Goal: Task Accomplishment & Management: Use online tool/utility

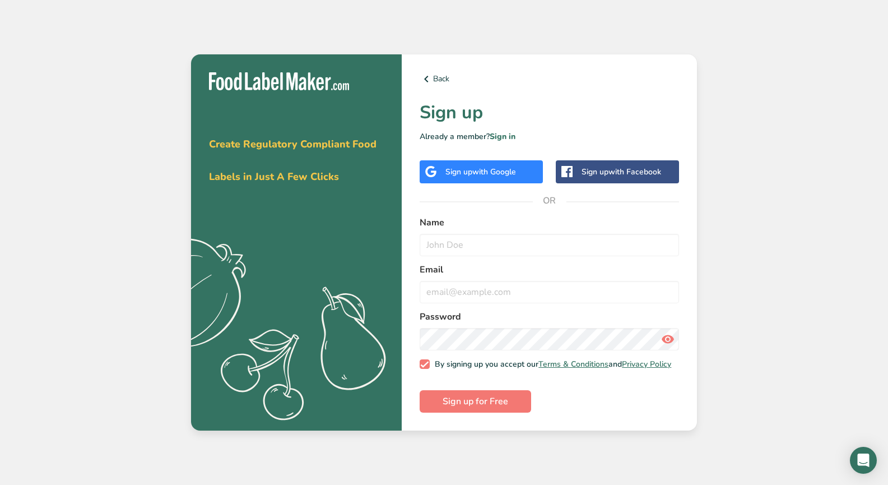
click at [475, 167] on span "with Google" at bounding box center [494, 171] width 44 height 11
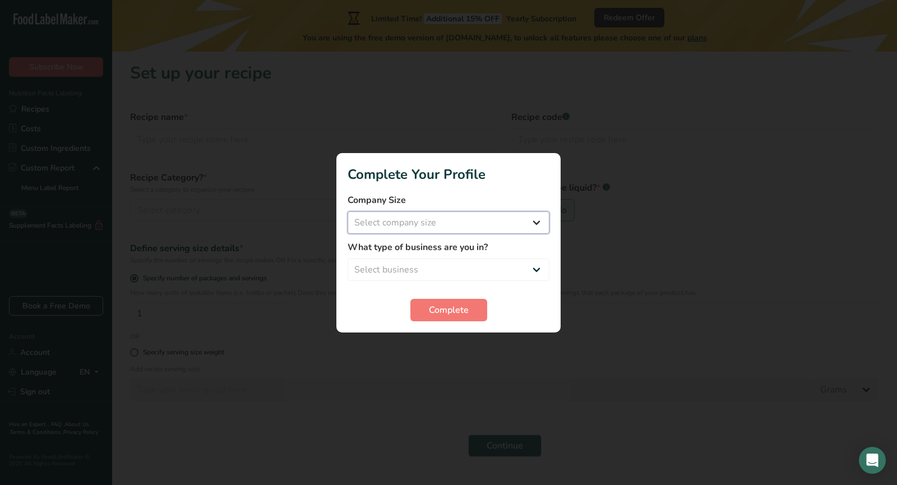
click at [538, 230] on select "Select company size Fewer than 10 Employees 10 to 50 Employees 51 to 500 Employ…" at bounding box center [448, 222] width 202 height 22
select select "2"
click at [347, 211] on select "Select company size Fewer than 10 Employees 10 to 50 Employees 51 to 500 Employ…" at bounding box center [448, 222] width 202 height 22
click at [515, 267] on select "Select business Packaged Food Manufacturer Restaurant & Cafe Bakery Meal Plans …" at bounding box center [448, 269] width 202 height 22
select select "1"
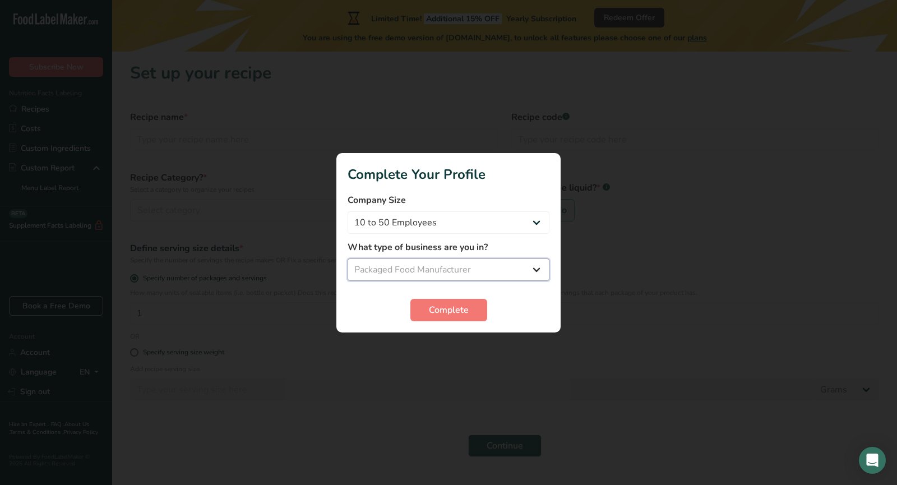
click at [347, 258] on select "Select business Packaged Food Manufacturer Restaurant & Cafe Bakery Meal Plans …" at bounding box center [448, 269] width 202 height 22
click at [456, 316] on button "Complete" at bounding box center [448, 310] width 77 height 22
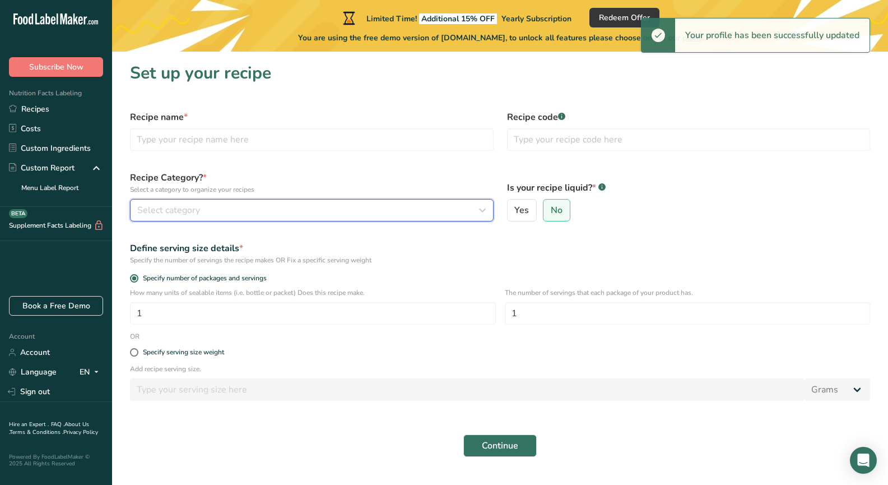
click at [322, 216] on div "Select category" at bounding box center [308, 209] width 342 height 13
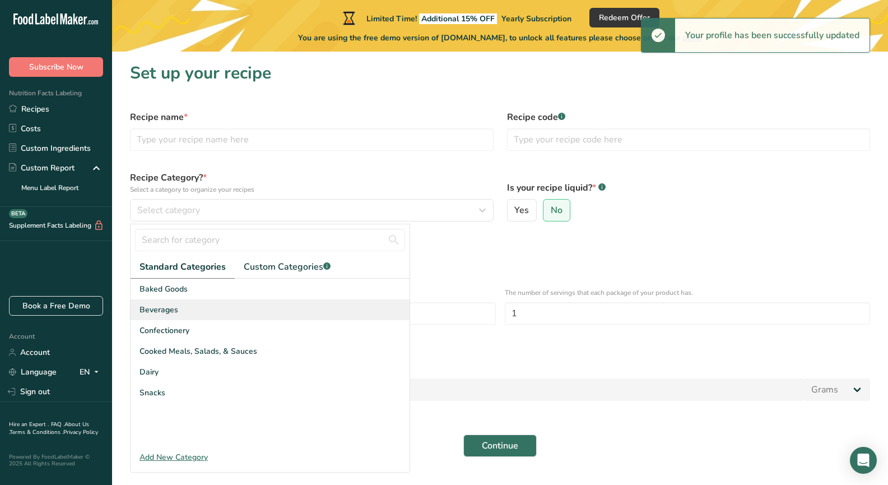
click at [268, 303] on div "Beverages" at bounding box center [270, 309] width 279 height 21
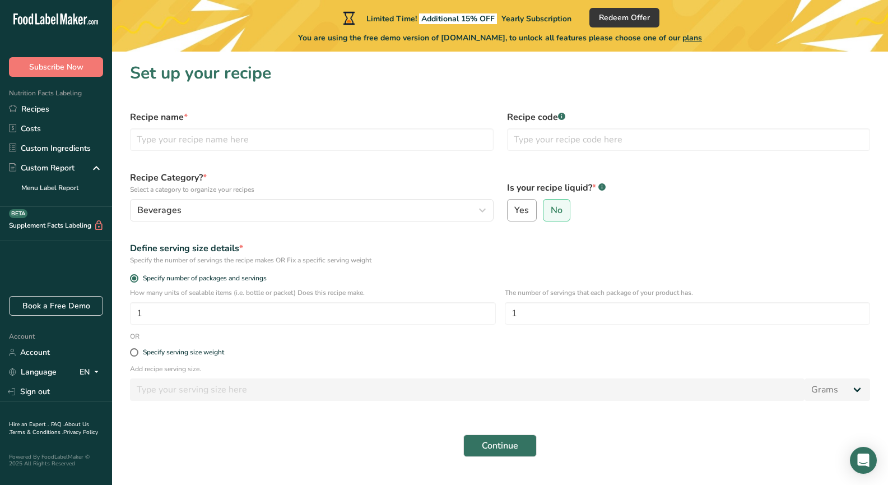
click at [519, 214] on span "Yes" at bounding box center [521, 210] width 15 height 11
click at [515, 214] on input "Yes" at bounding box center [511, 210] width 7 height 7
radio input "true"
radio input "false"
select select "22"
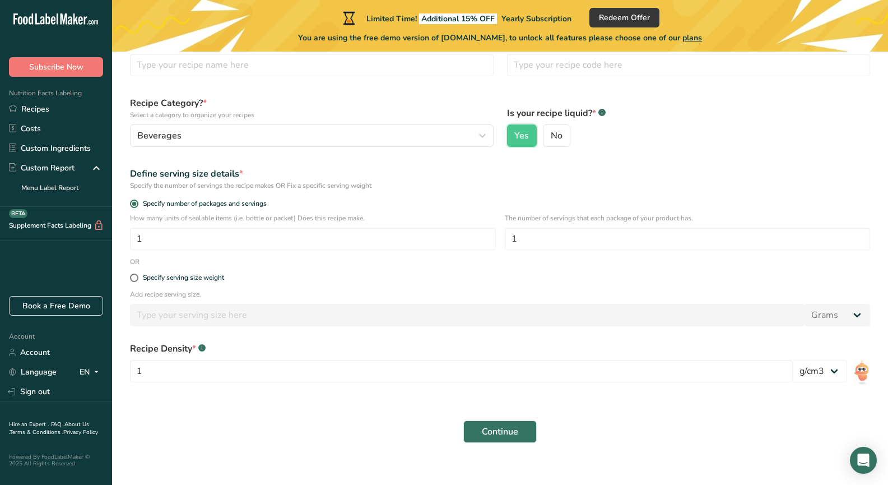
scroll to position [86, 0]
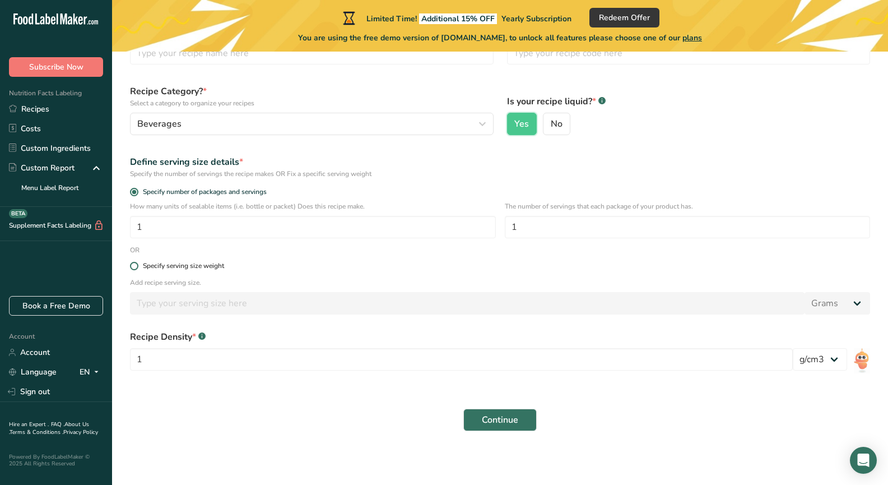
click at [135, 266] on span at bounding box center [134, 266] width 8 height 8
click at [135, 266] on input "Specify serving size weight" at bounding box center [133, 265] width 7 height 7
radio input "true"
radio input "false"
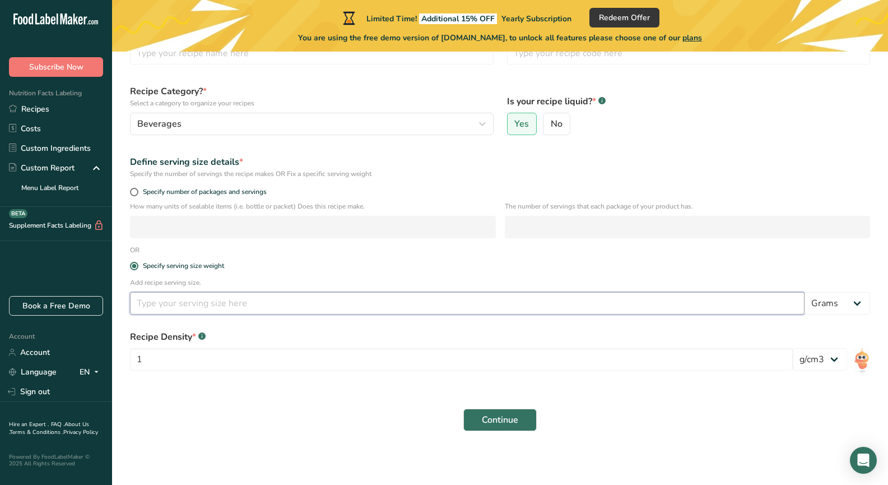
click at [262, 308] on input "number" at bounding box center [467, 303] width 675 height 22
type input "16"
click at [842, 331] on div "Recipe Density * .a-a{fill:#347362;}.b-a{fill:#fff;} 1 lb/ft3 g/cm3" at bounding box center [500, 353] width 754 height 61
click at [840, 317] on div "Add recipe serving size. 16 Grams kg mg mcg lb oz l mL fl oz tbsp tsp cup qt ga…" at bounding box center [500, 299] width 754 height 44
click at [842, 304] on select "Grams kg mg mcg lb oz l mL fl oz tbsp tsp cup qt gallon" at bounding box center [838, 303] width 66 height 22
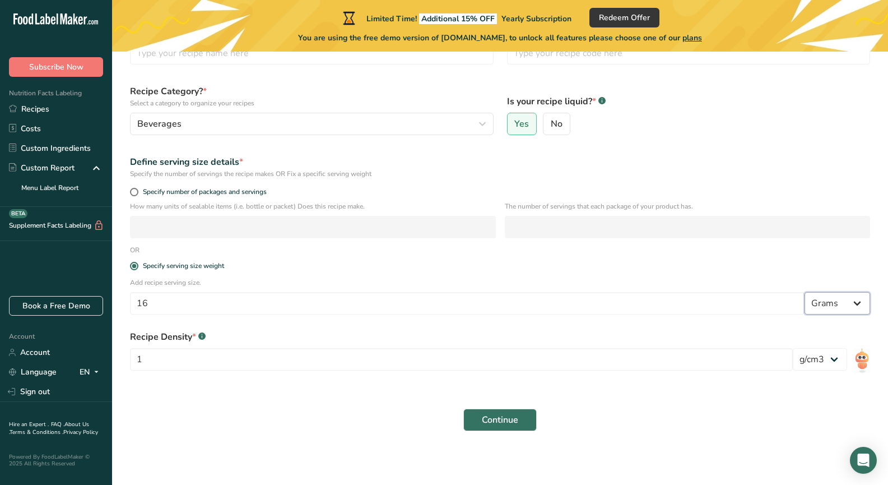
select select "18"
click at [805, 292] on select "Grams kg mg mcg lb oz l mL fl oz tbsp tsp cup qt gallon" at bounding box center [838, 303] width 66 height 22
click at [701, 445] on section "Set up your recipe Recipe name * Recipe code .a-a{fill:#347362;}.b-a{fill:#fff;…" at bounding box center [500, 207] width 776 height 484
click at [520, 418] on button "Continue" at bounding box center [499, 420] width 73 height 22
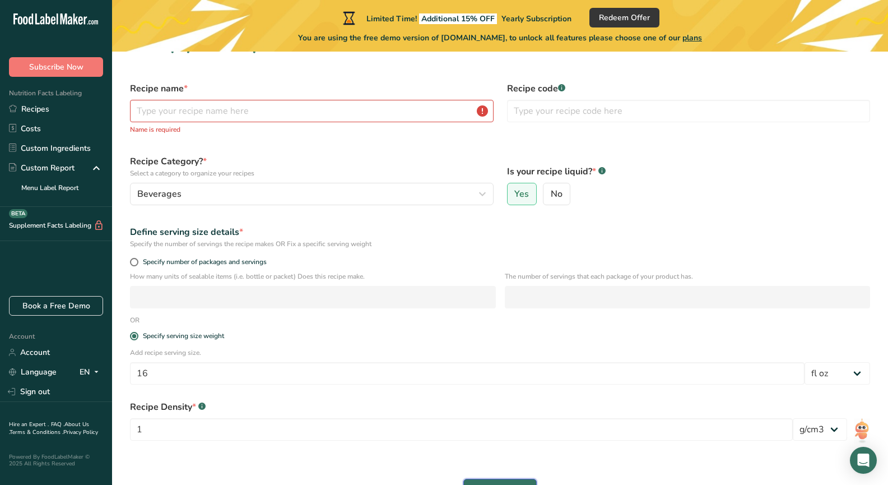
scroll to position [0, 0]
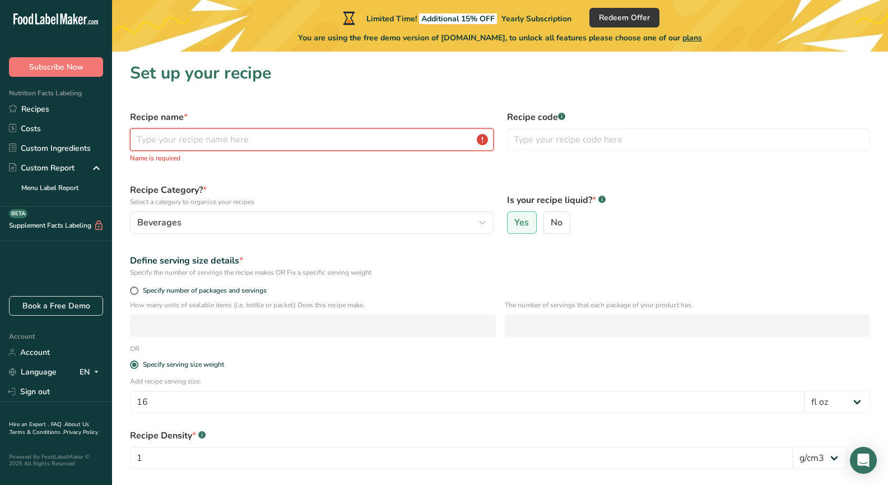
click at [231, 136] on input "text" at bounding box center [312, 139] width 364 height 22
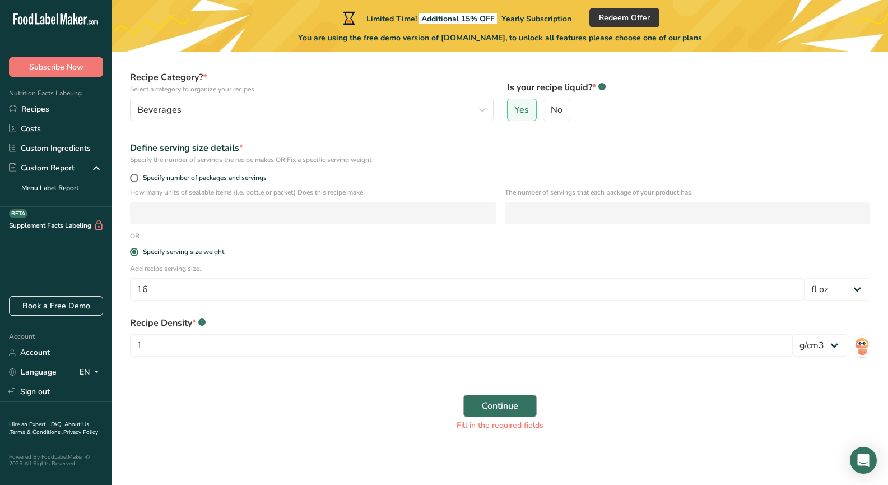
type input "The Lemon"
click at [530, 407] on button "Continue" at bounding box center [499, 406] width 73 height 22
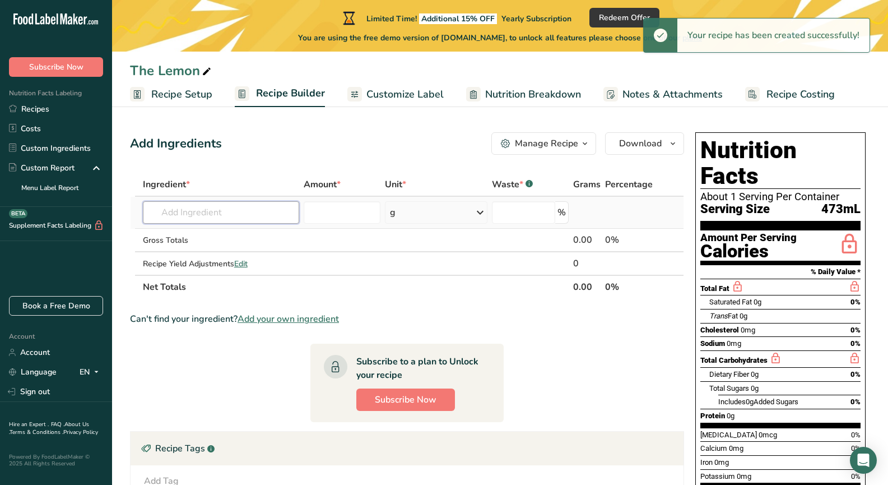
click at [223, 211] on input "text" at bounding box center [221, 212] width 157 height 22
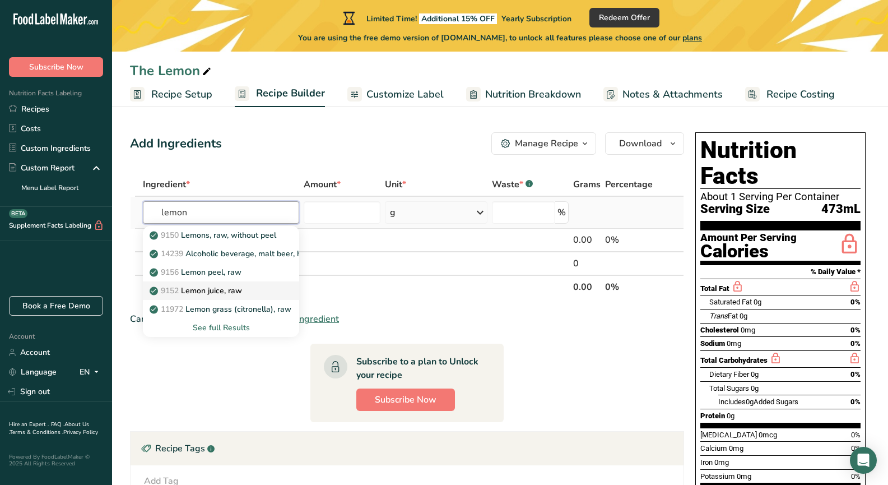
type input "lemon"
click at [248, 289] on div "9152 Lemon juice, raw" at bounding box center [212, 291] width 121 height 12
type input "Lemon juice, raw"
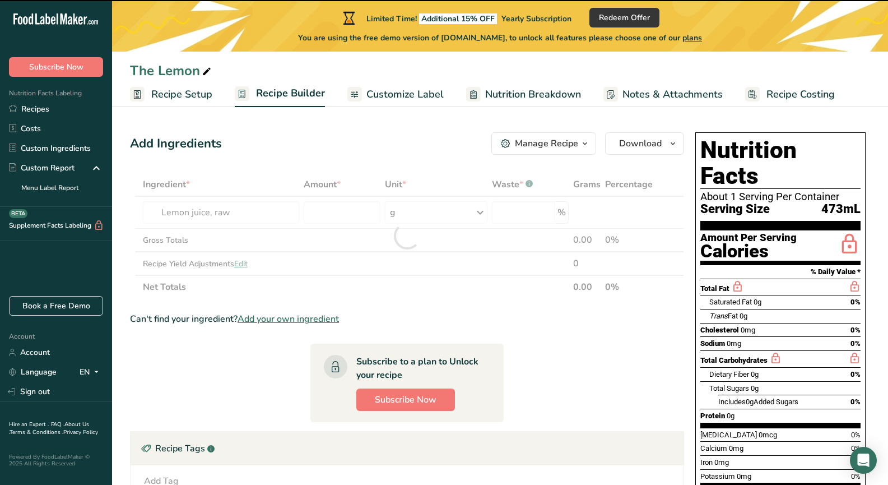
type input "0"
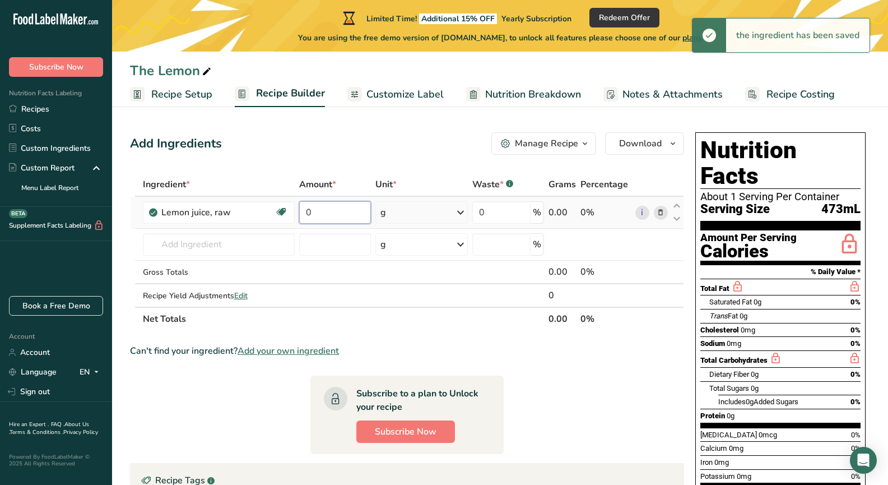
click at [344, 220] on input "0" at bounding box center [334, 212] width 71 height 22
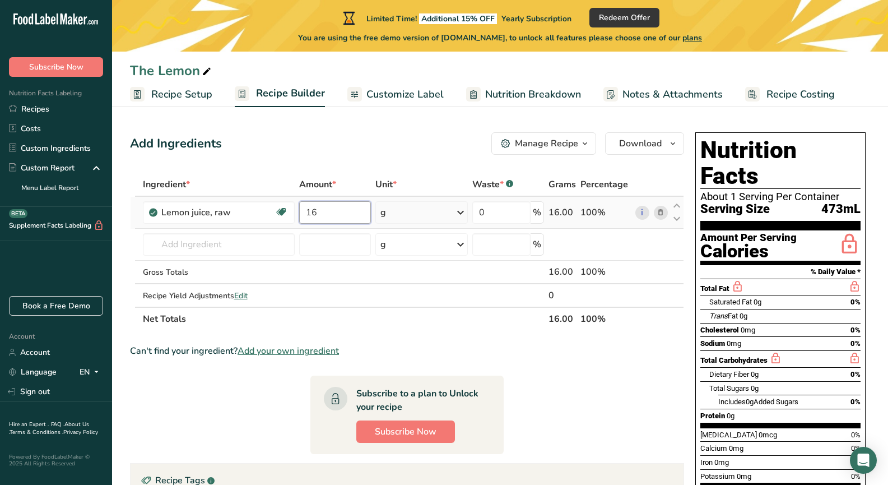
type input "16"
click at [443, 205] on div "Ingredient * Amount * Unit * Waste * .a-a{fill:#347362;}.b-a{fill:#fff;} Grams …" at bounding box center [407, 252] width 554 height 158
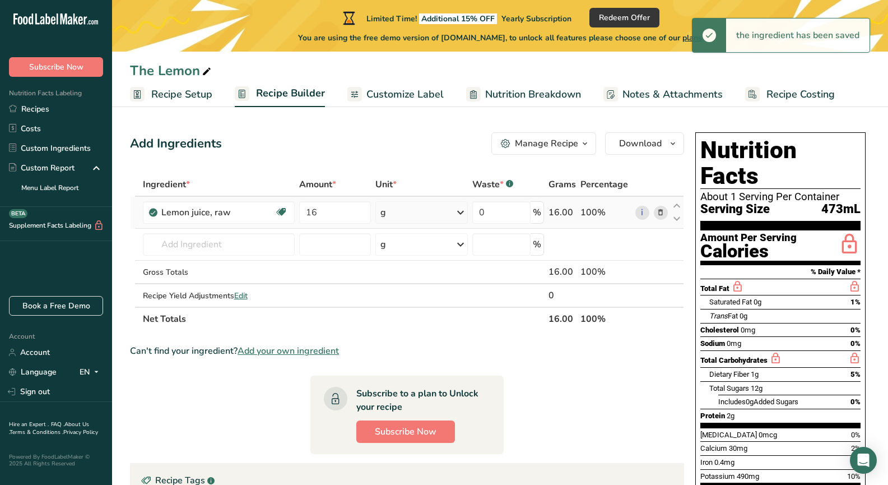
click at [460, 220] on icon at bounding box center [460, 212] width 13 height 20
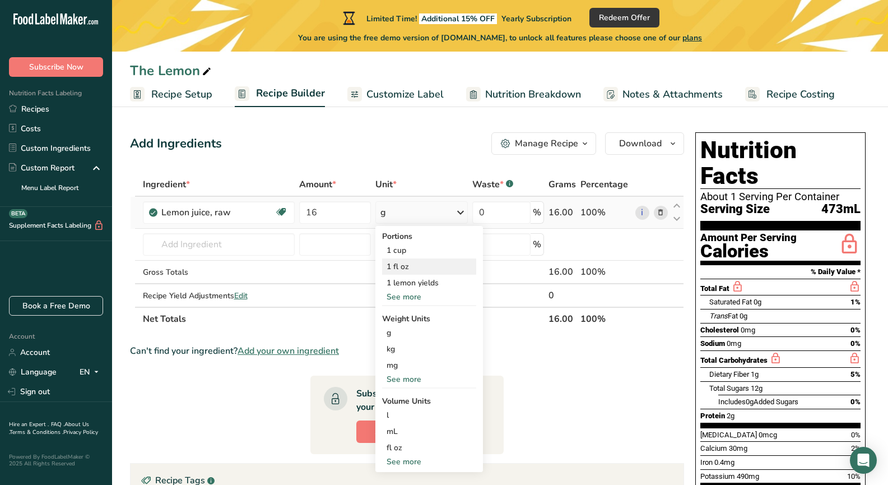
click at [425, 265] on div "1 fl oz" at bounding box center [429, 266] width 94 height 16
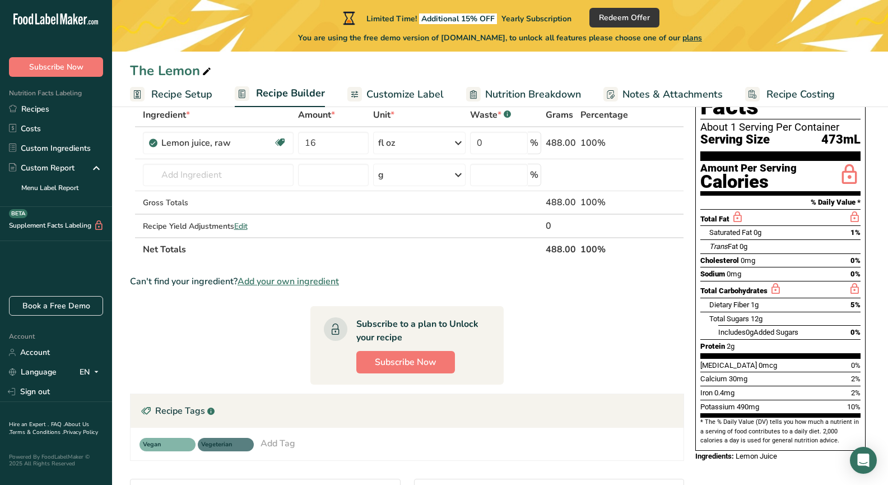
scroll to position [56, 0]
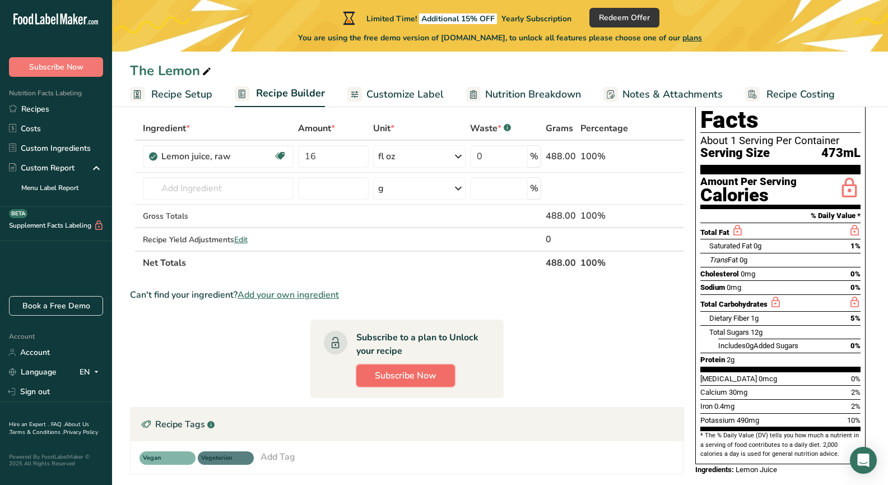
click at [412, 373] on span "Subscribe Now" at bounding box center [406, 375] width 62 height 13
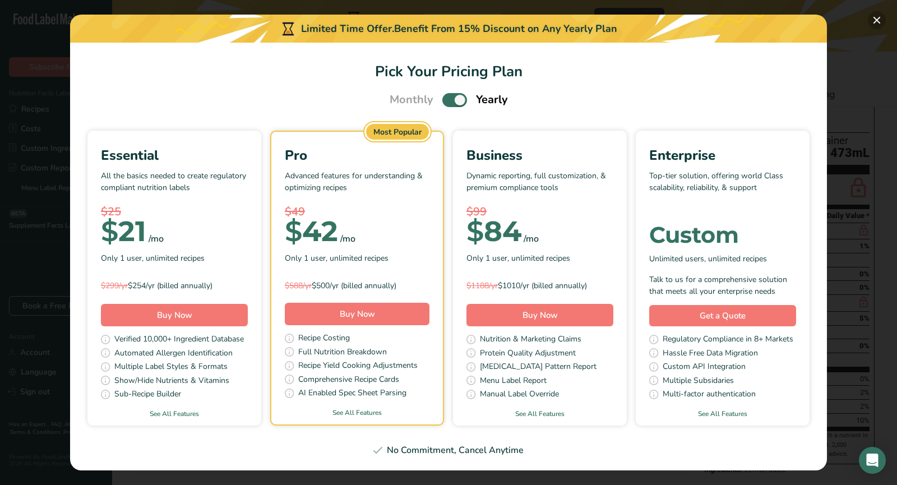
click at [874, 21] on button "Pick Your Pricing Plan Modal" at bounding box center [877, 20] width 18 height 18
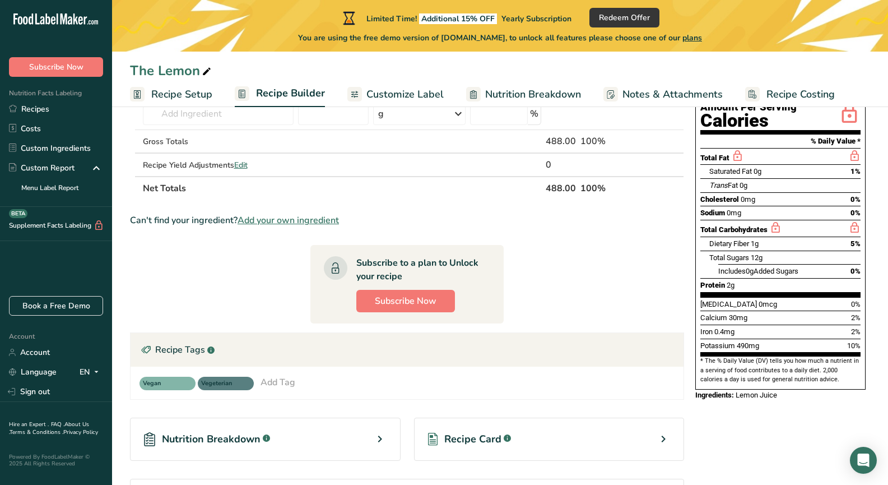
scroll to position [50, 0]
